Goal: Transaction & Acquisition: Book appointment/travel/reservation

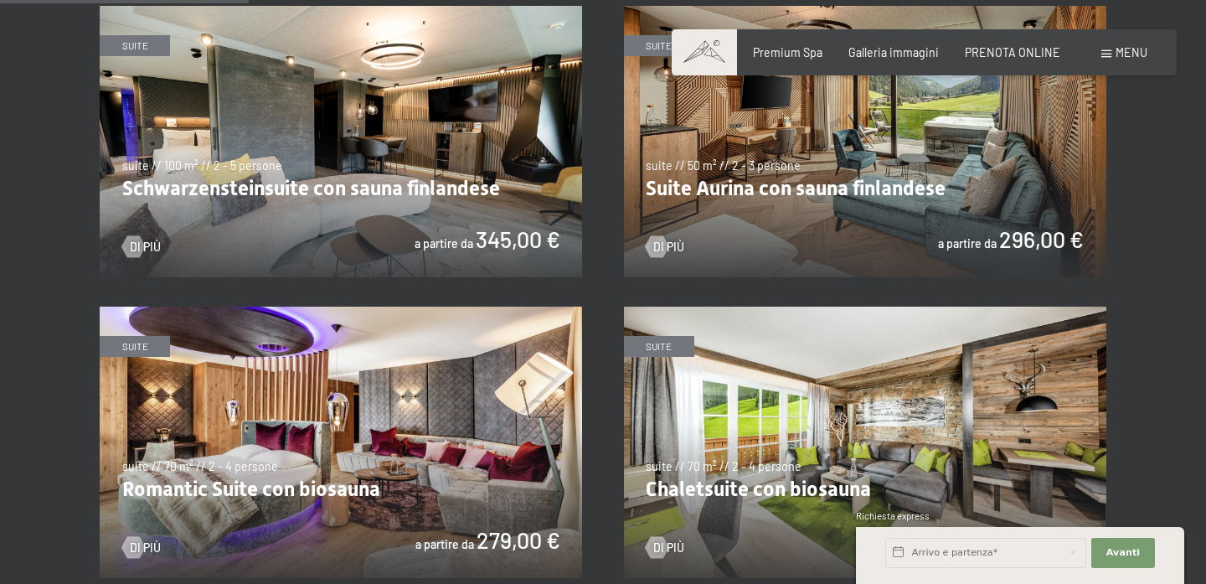
scroll to position [981, 0]
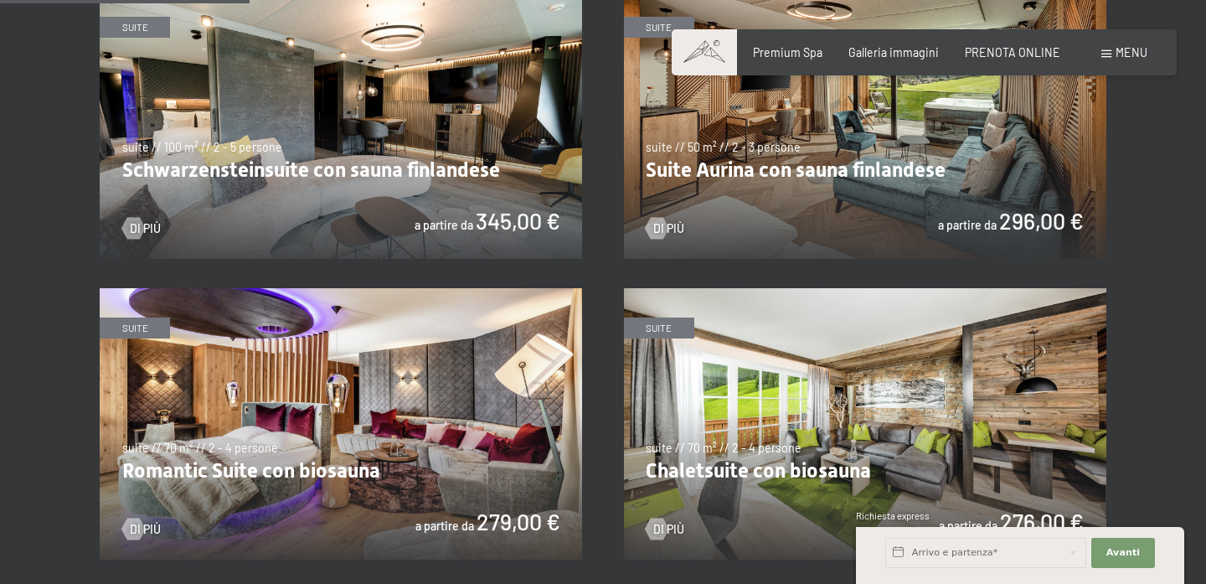
click at [478, 237] on img at bounding box center [341, 122] width 482 height 271
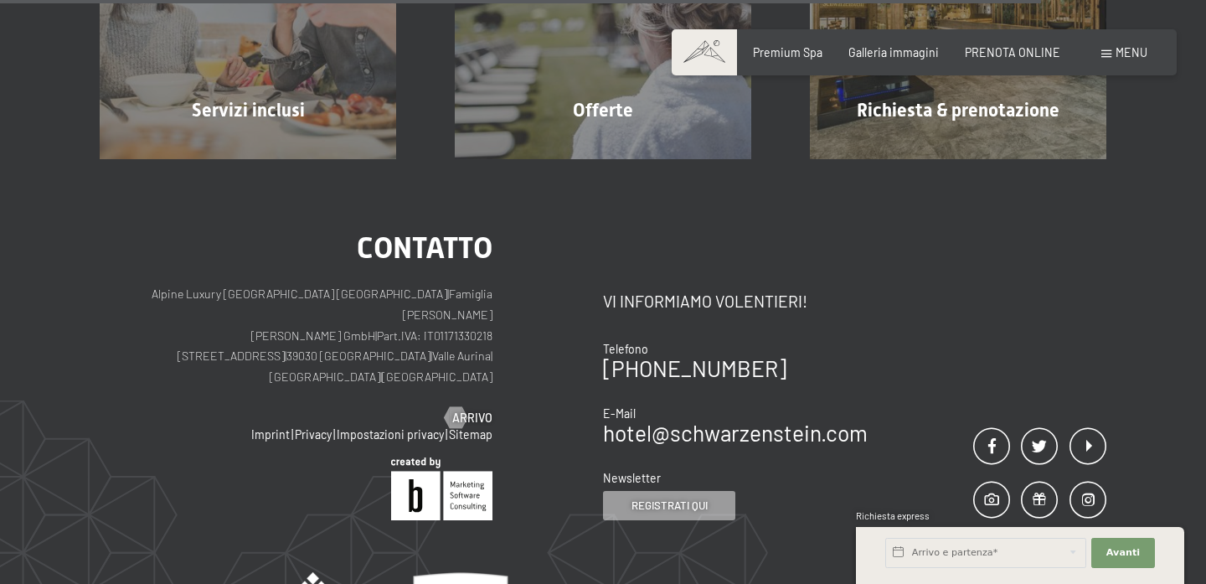
scroll to position [1856, 0]
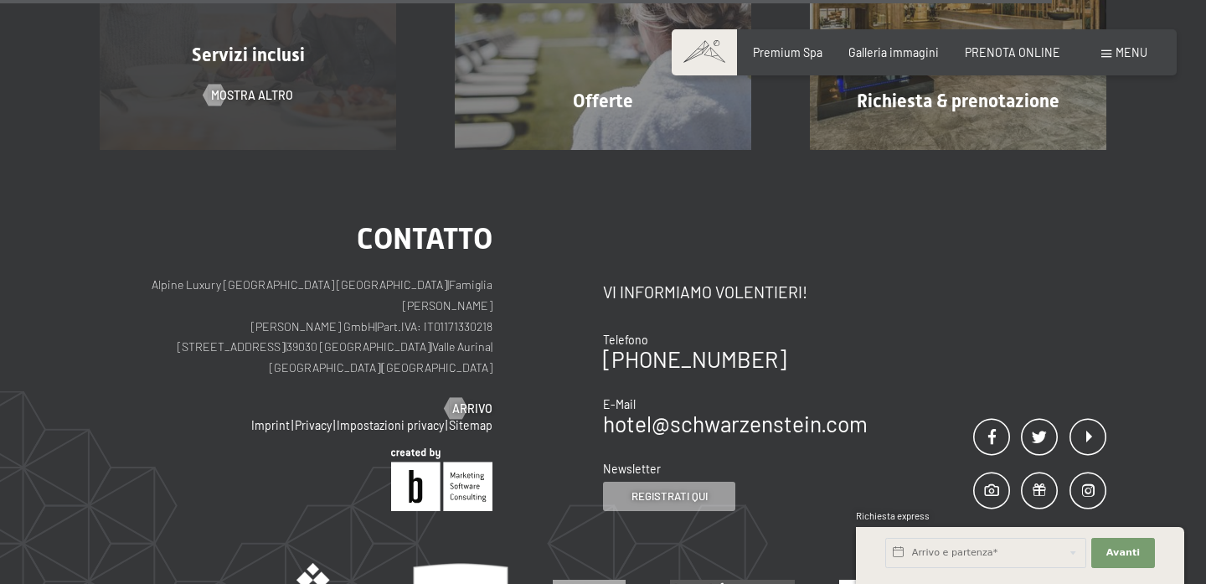
click at [226, 64] on span "Servizi inclusi" at bounding box center [248, 54] width 113 height 21
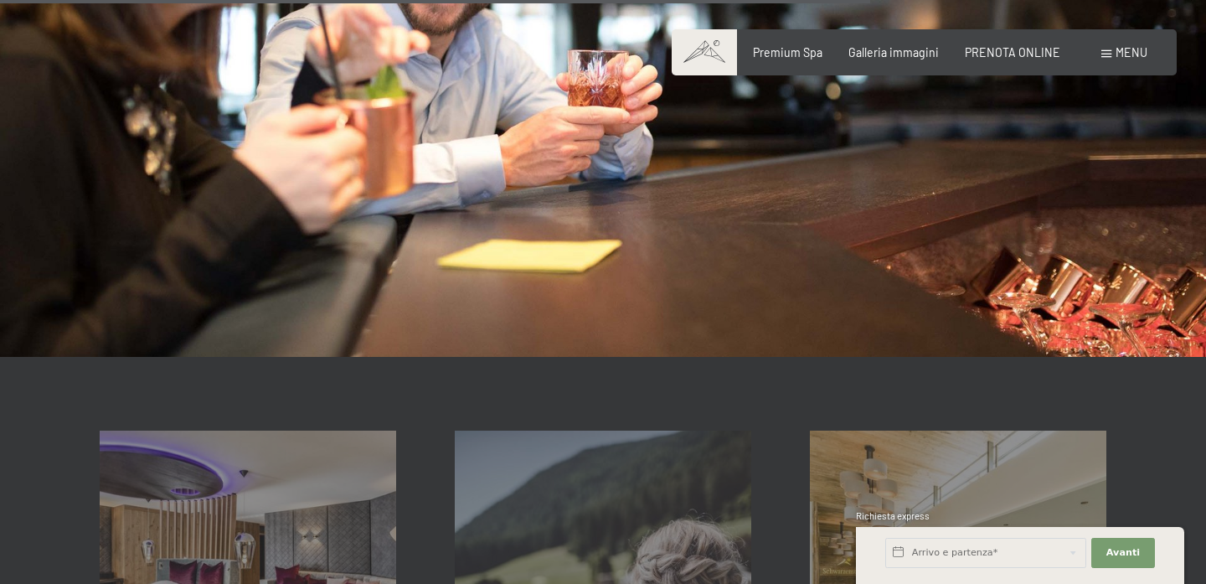
scroll to position [2180, 0]
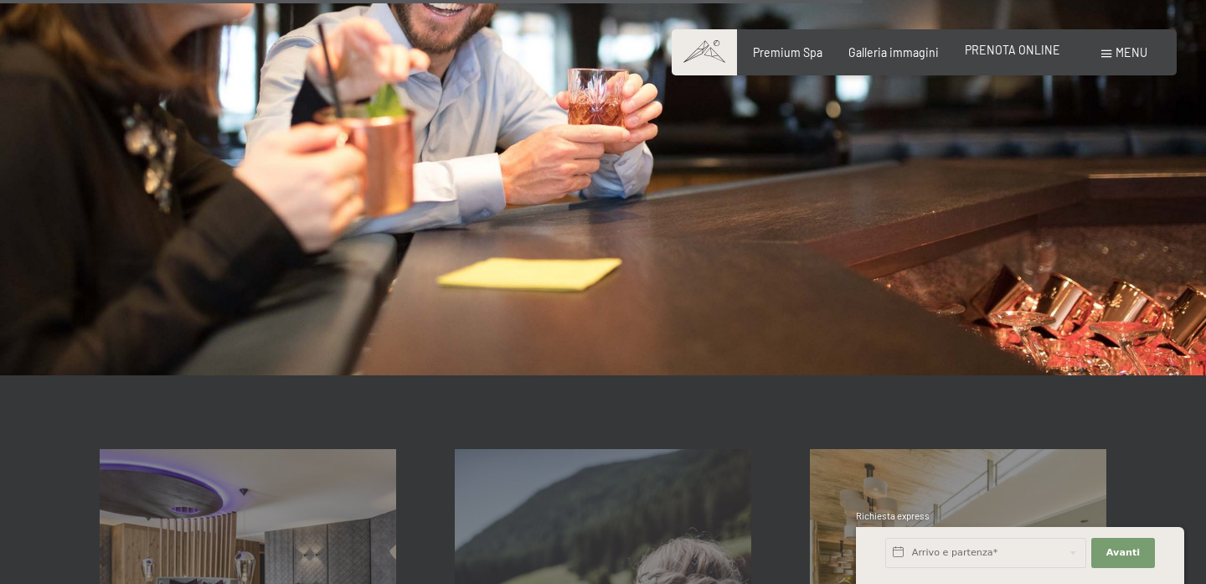
click at [1042, 54] on span "PRENOTA ONLINE" at bounding box center [1012, 50] width 95 height 14
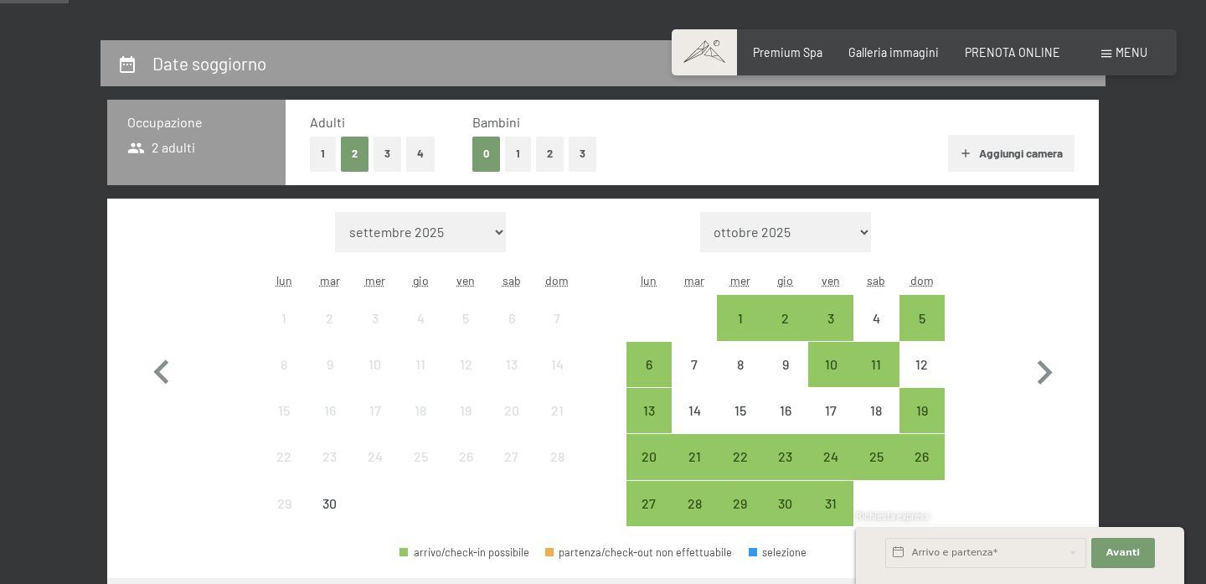
scroll to position [327, 0]
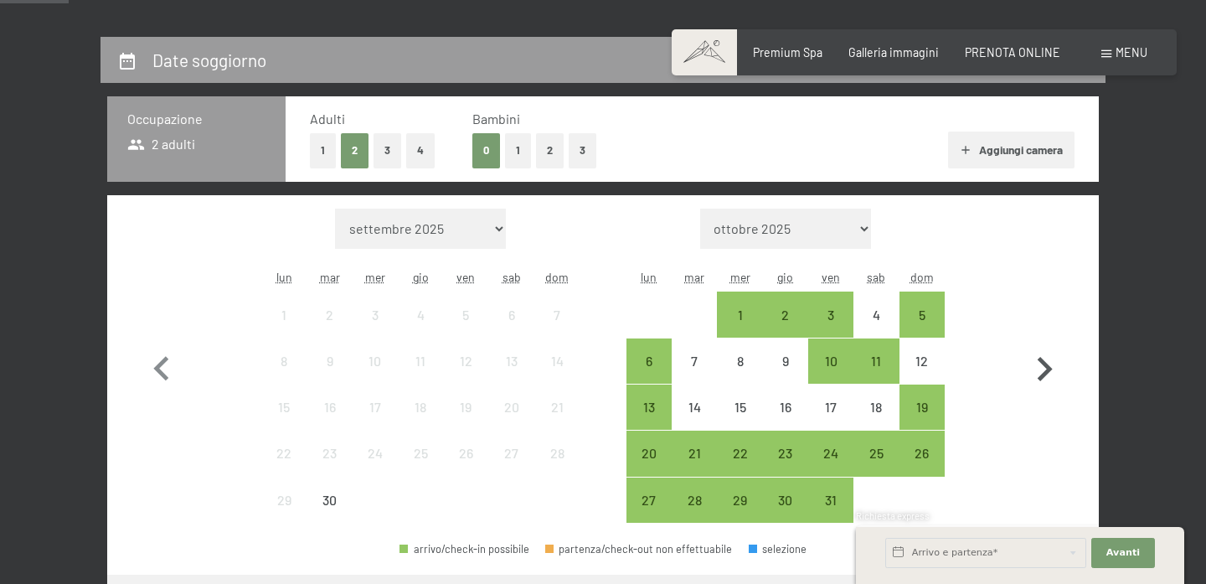
click at [1047, 374] on icon "button" at bounding box center [1044, 369] width 49 height 49
select select "[DATE]"
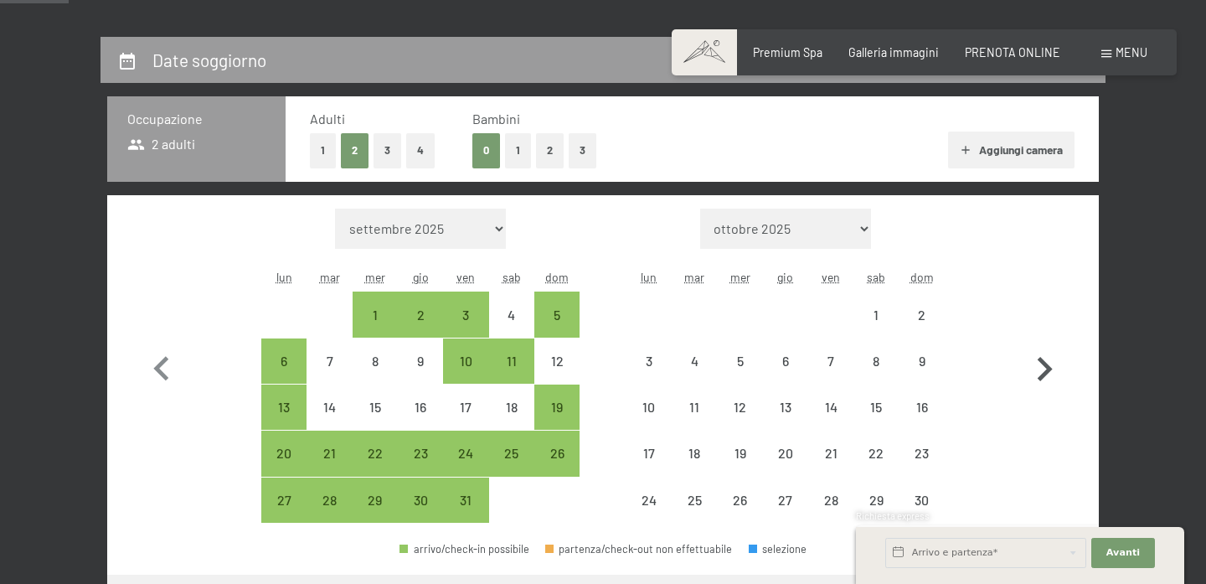
click at [1047, 374] on icon "button" at bounding box center [1044, 369] width 49 height 49
select select "[DATE]"
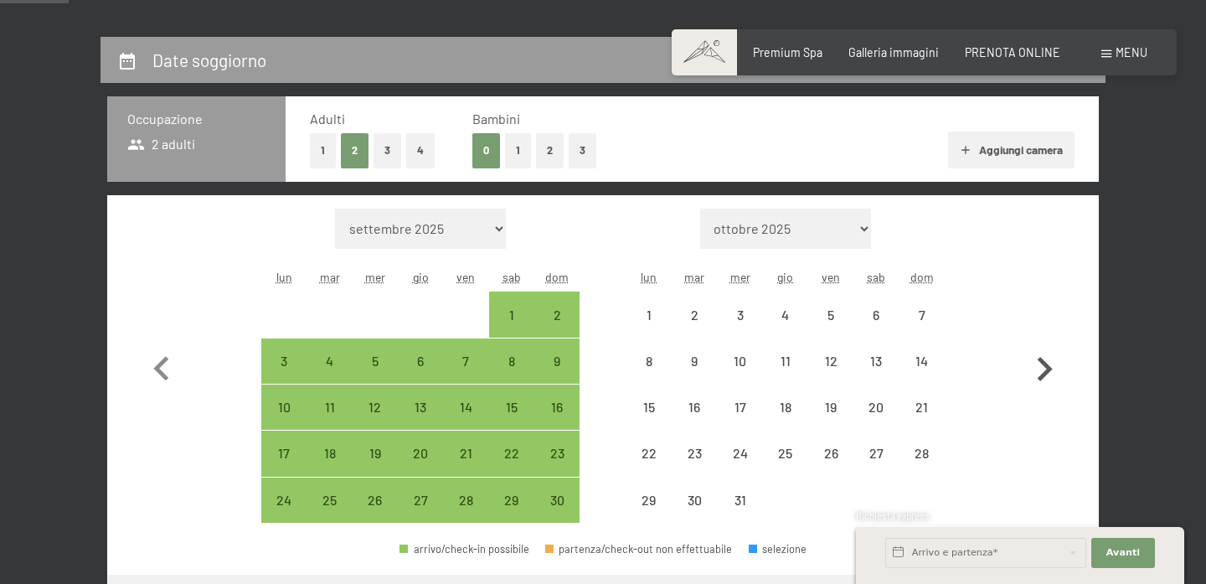
select select "[DATE]"
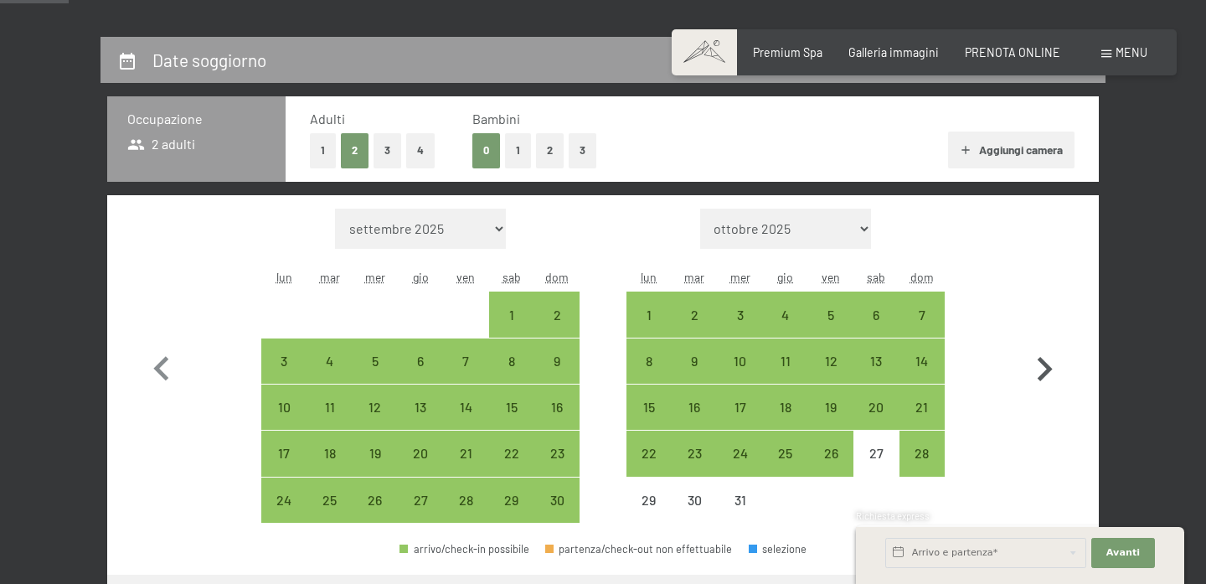
click at [1047, 374] on icon "button" at bounding box center [1044, 369] width 49 height 49
select select "[DATE]"
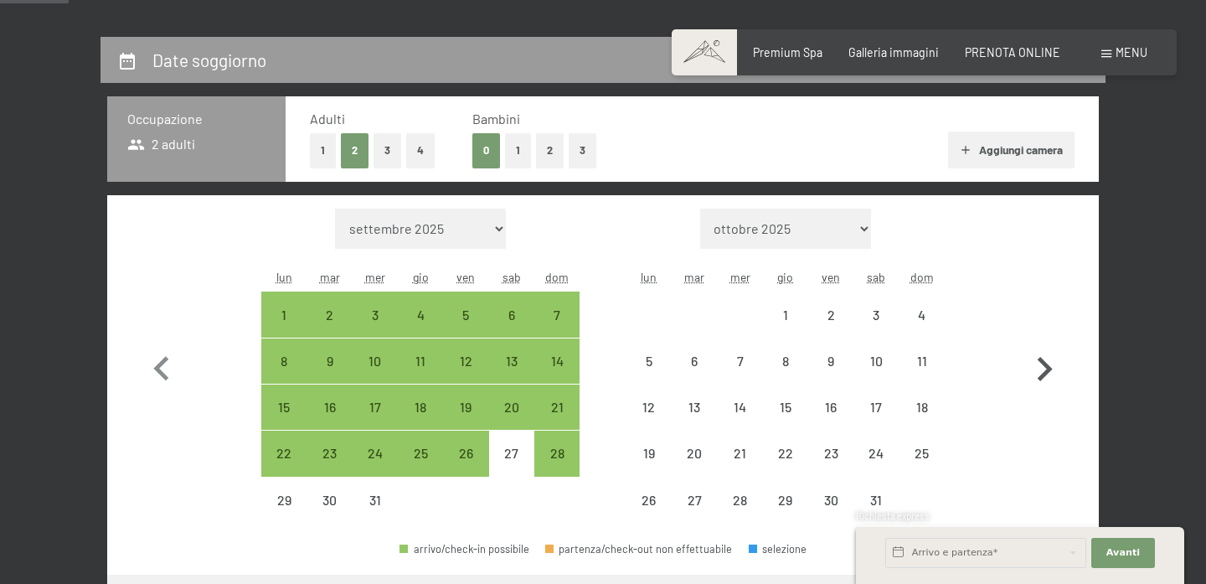
select select "[DATE]"
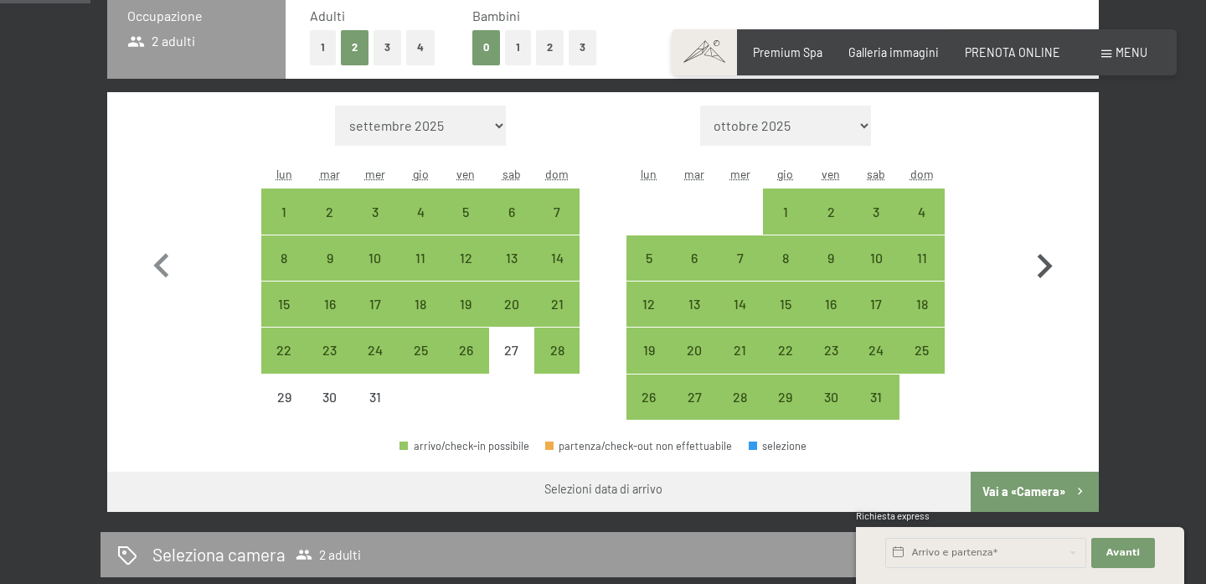
scroll to position [432, 0]
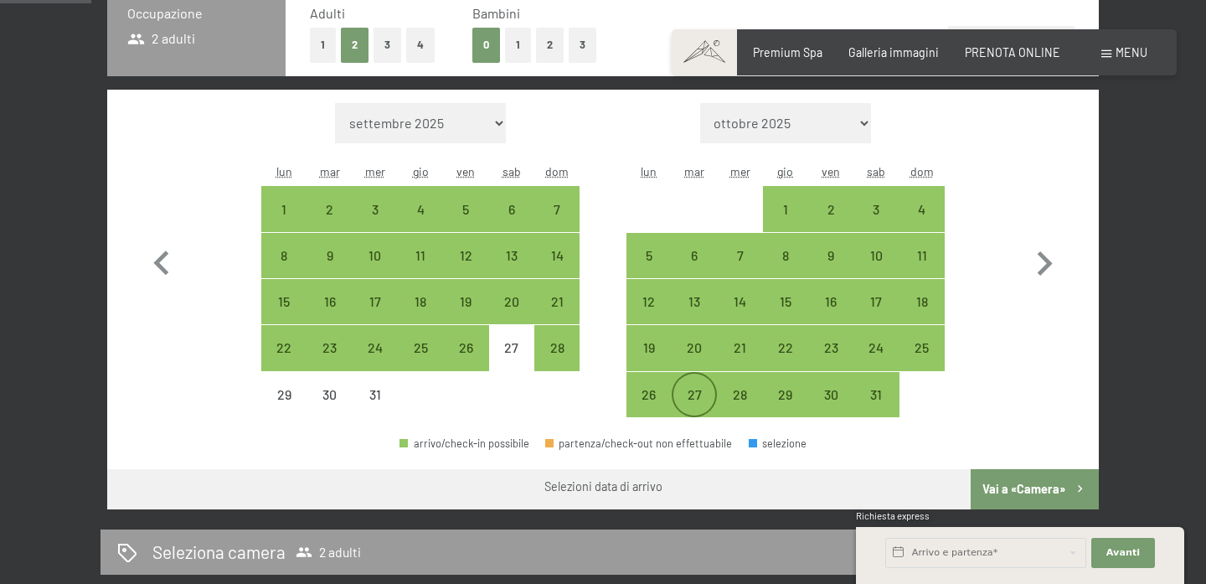
click at [698, 408] on div "27" at bounding box center [694, 409] width 42 height 42
select select "[DATE]"
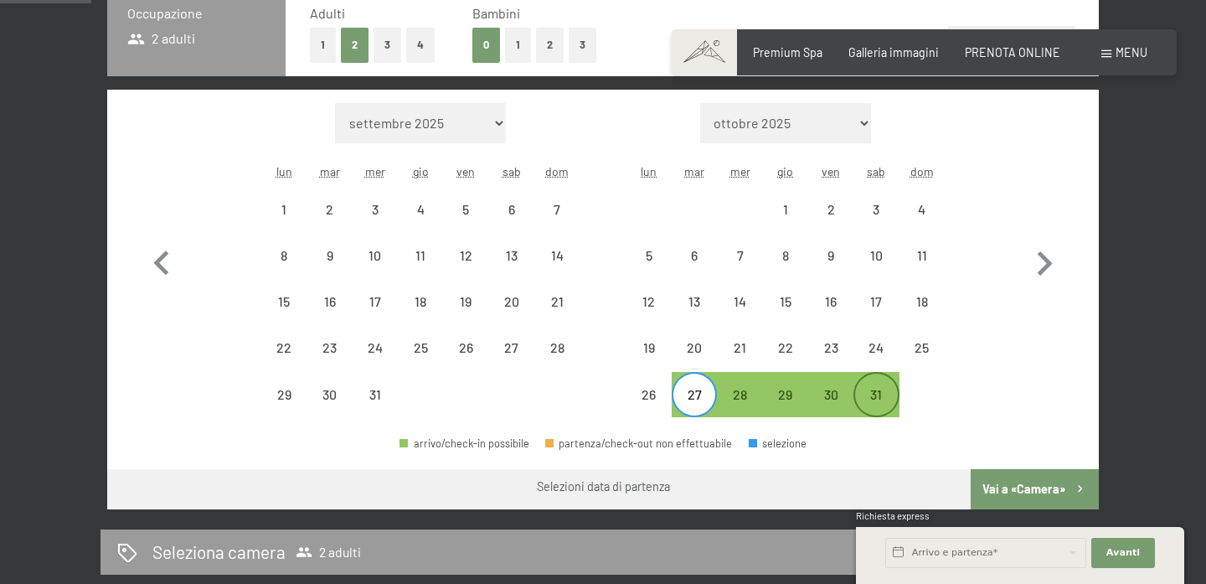
click at [869, 407] on div "31" at bounding box center [876, 409] width 42 height 42
select select "[DATE]"
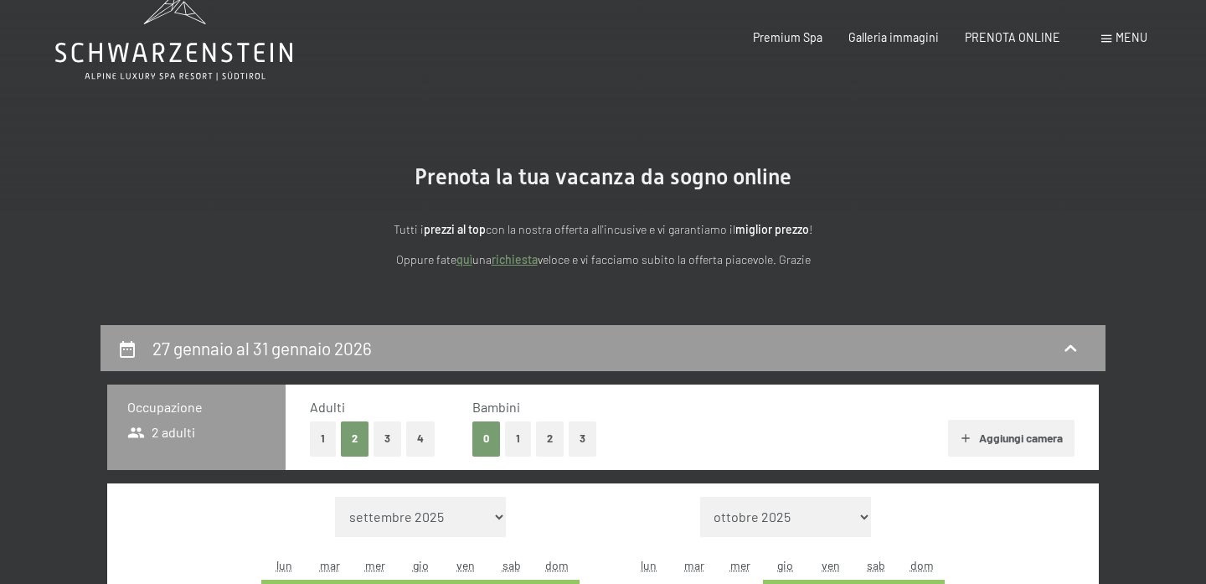
scroll to position [0, 0]
